Goal: Task Accomplishment & Management: Complete application form

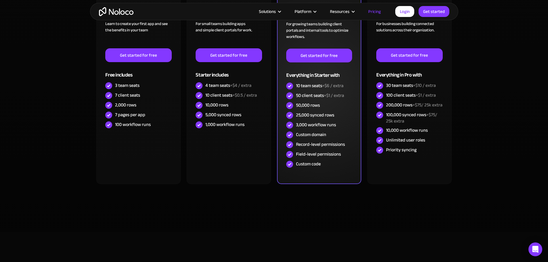
scroll to position [29, 0]
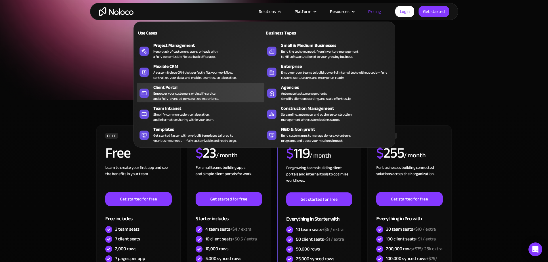
click at [227, 91] on div "Client Portal" at bounding box center [210, 87] width 114 height 7
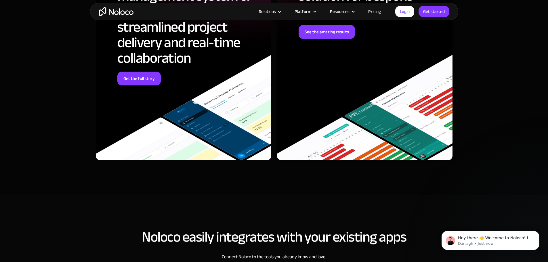
scroll to position [2187, 0]
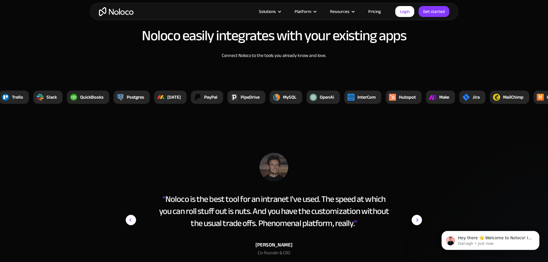
click at [379, 11] on link "Pricing" at bounding box center [374, 11] width 27 height 7
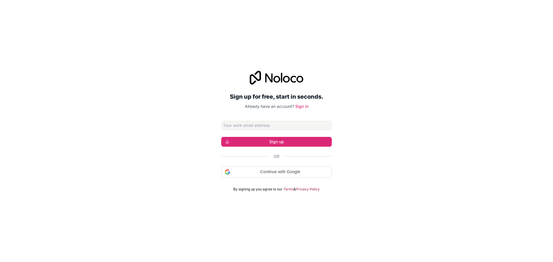
click at [285, 122] on input "Email address" at bounding box center [276, 125] width 111 height 9
click at [283, 127] on input "Email address" at bounding box center [276, 125] width 111 height 9
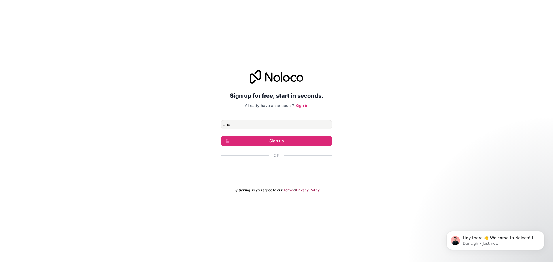
type input "andi"
